Goal: Register for event/course

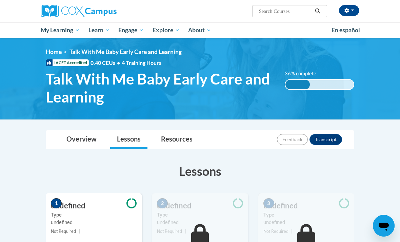
click at [349, 11] on icon "button" at bounding box center [347, 10] width 4 height 5
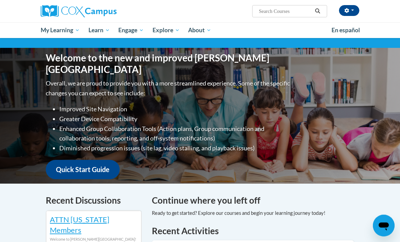
scroll to position [53, 0]
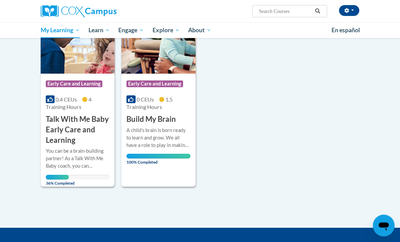
scroll to position [119, 0]
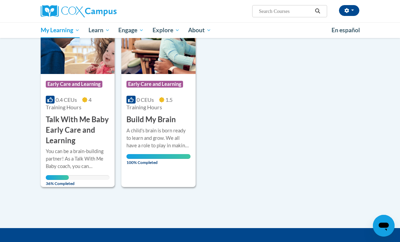
click at [91, 144] on h3 "Talk With Me Baby Early Care and Learning" at bounding box center [78, 129] width 64 height 31
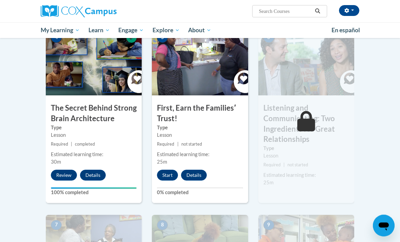
scroll to position [353, 0]
click at [165, 170] on button "Start" at bounding box center [167, 175] width 21 height 11
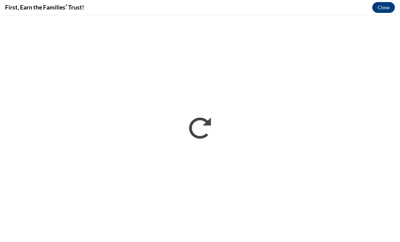
scroll to position [0, 0]
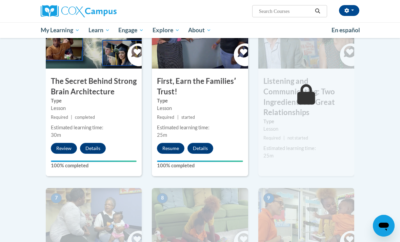
scroll to position [380, 0]
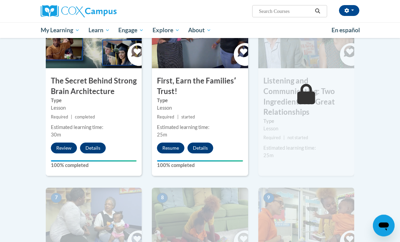
click at [287, 78] on h3 "Listening and Communicating: Two Ingredients for Great Relationships" at bounding box center [307, 97] width 96 height 42
click at [173, 150] on button "Resume" at bounding box center [170, 148] width 27 height 11
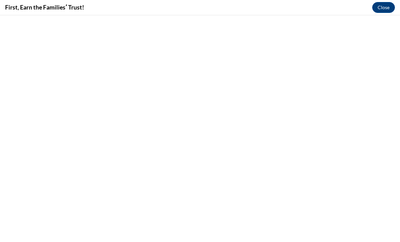
click at [384, 11] on button "Close" at bounding box center [384, 7] width 23 height 11
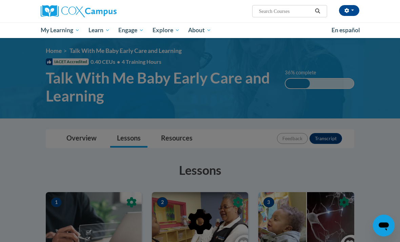
scroll to position [0, 0]
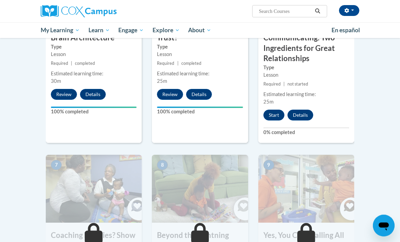
click at [277, 114] on button "Start" at bounding box center [274, 115] width 21 height 11
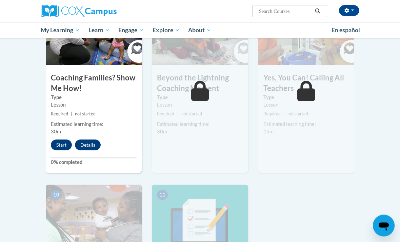
click at [60, 140] on button "Start" at bounding box center [61, 145] width 21 height 11
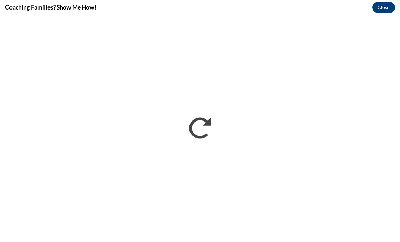
scroll to position [747, 0]
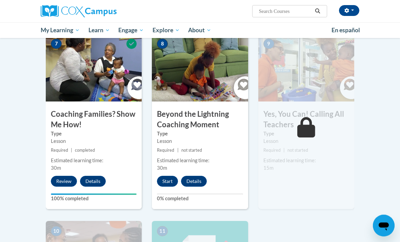
scroll to position [555, 0]
click at [165, 179] on button "Start" at bounding box center [167, 181] width 21 height 11
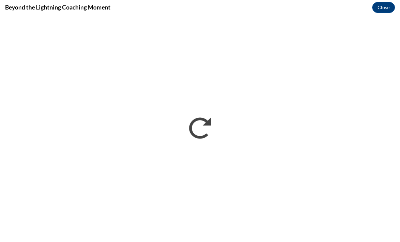
scroll to position [0, 0]
